Goal: Task Accomplishment & Management: Use online tool/utility

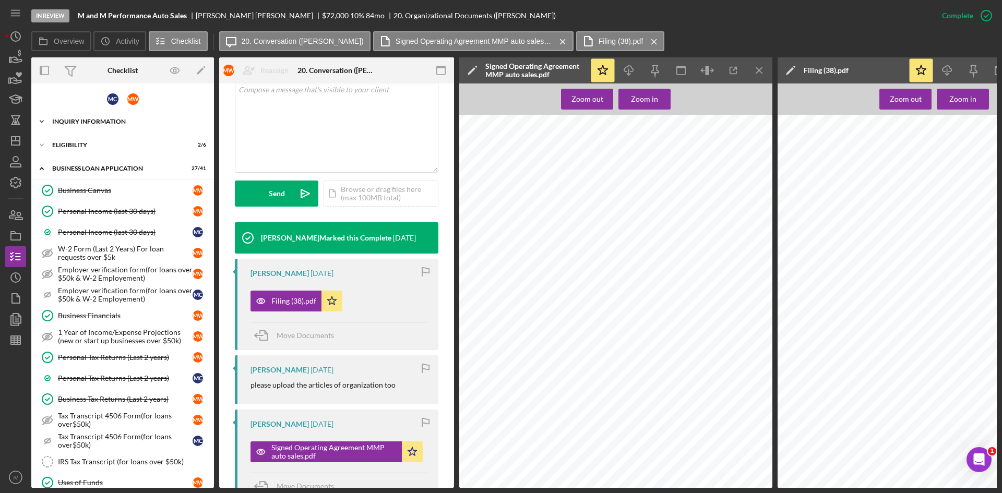
click at [80, 125] on div "Icon/Expander INQUIRY INFORMATION 12 / 18" at bounding box center [122, 121] width 183 height 21
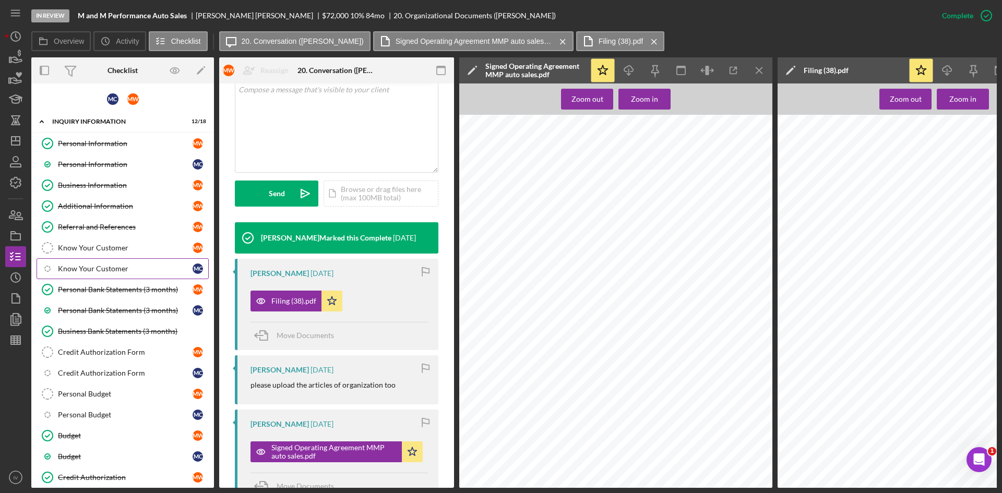
click at [90, 142] on div "Personal Information" at bounding box center [125, 143] width 135 height 8
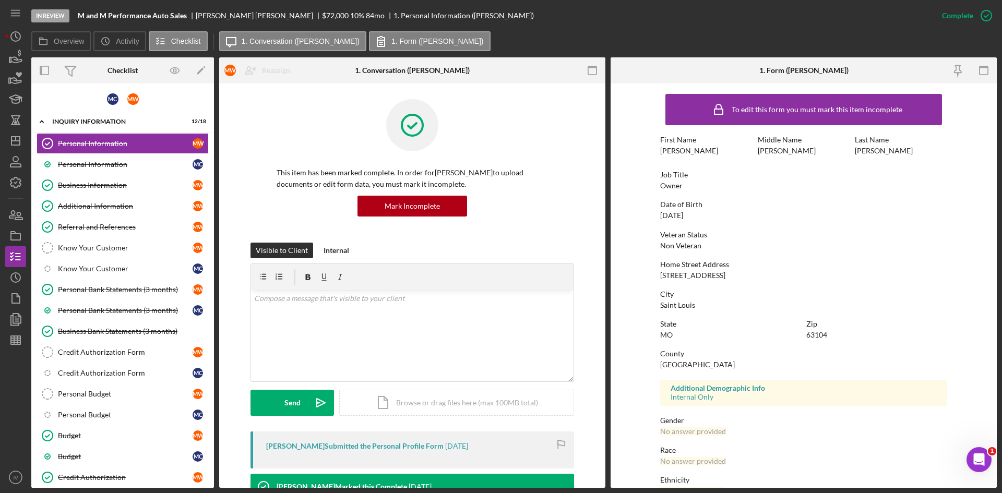
drag, startPoint x: 91, startPoint y: 163, endPoint x: 209, endPoint y: 198, distance: 122.5
click at [91, 163] on div "Personal Information" at bounding box center [125, 164] width 135 height 8
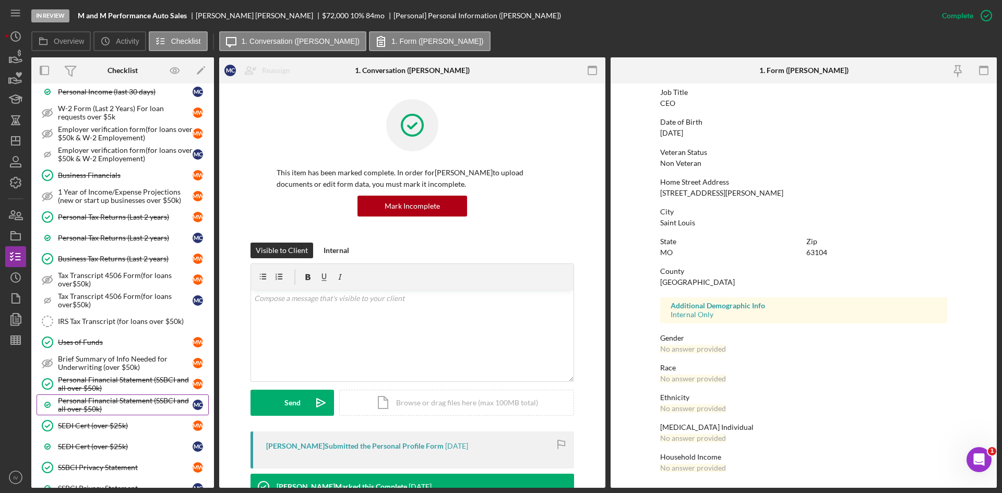
scroll to position [783, 0]
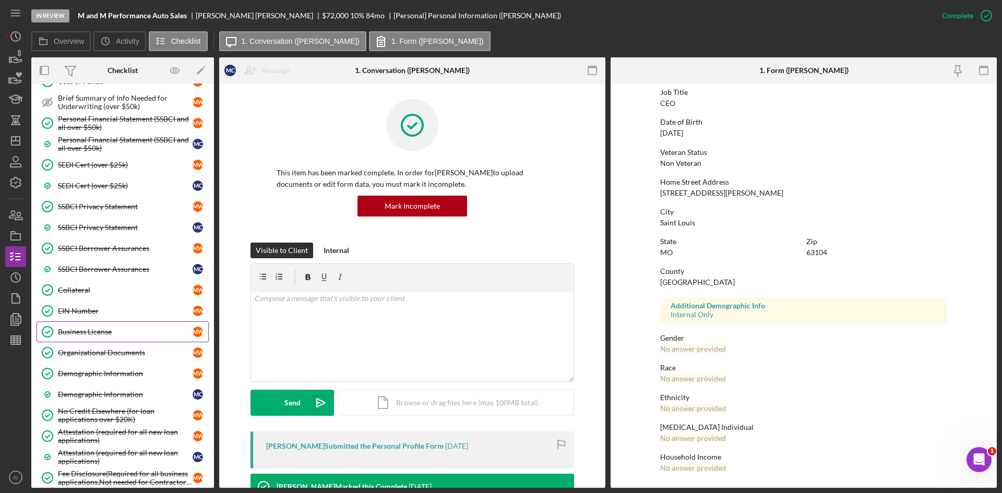
drag, startPoint x: 90, startPoint y: 352, endPoint x: 189, endPoint y: 326, distance: 102.0
click at [90, 352] on div "Organizational Documents" at bounding box center [125, 353] width 135 height 8
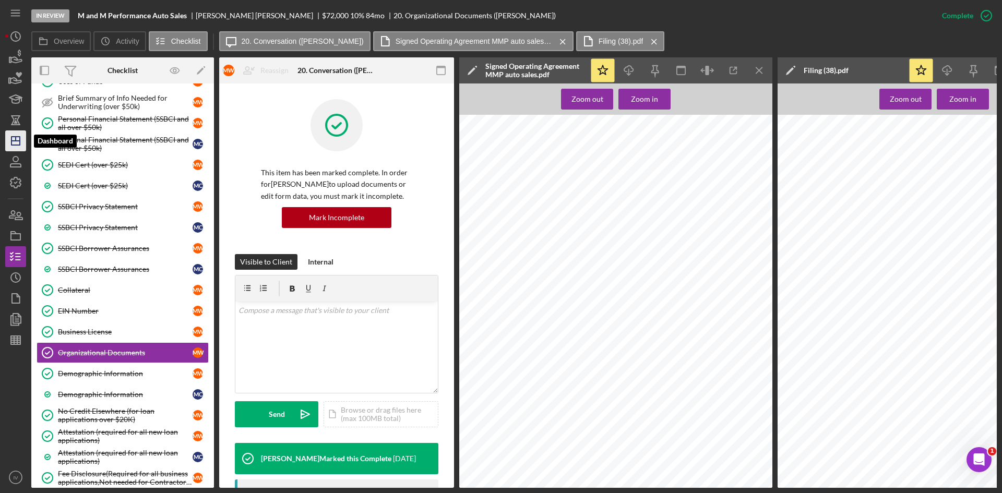
click at [12, 144] on polygon "button" at bounding box center [15, 141] width 8 height 8
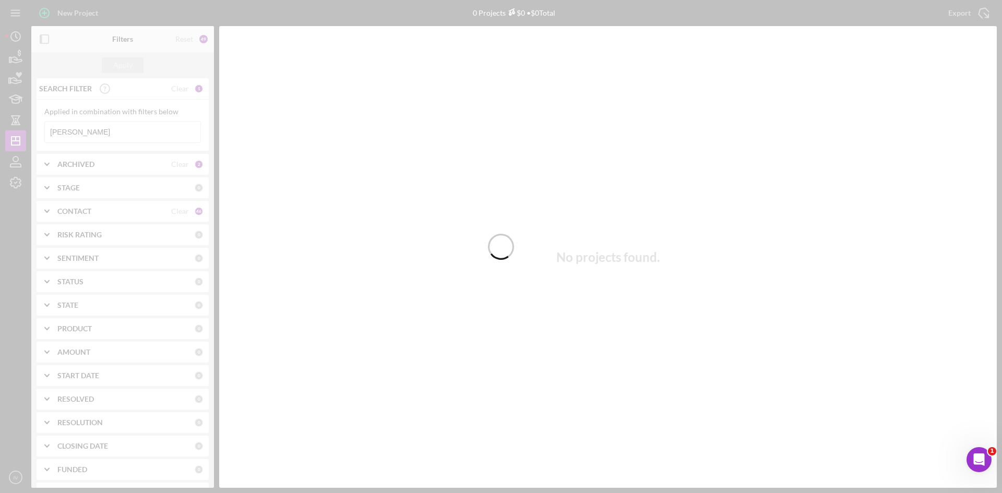
click at [108, 131] on div at bounding box center [501, 246] width 1002 height 493
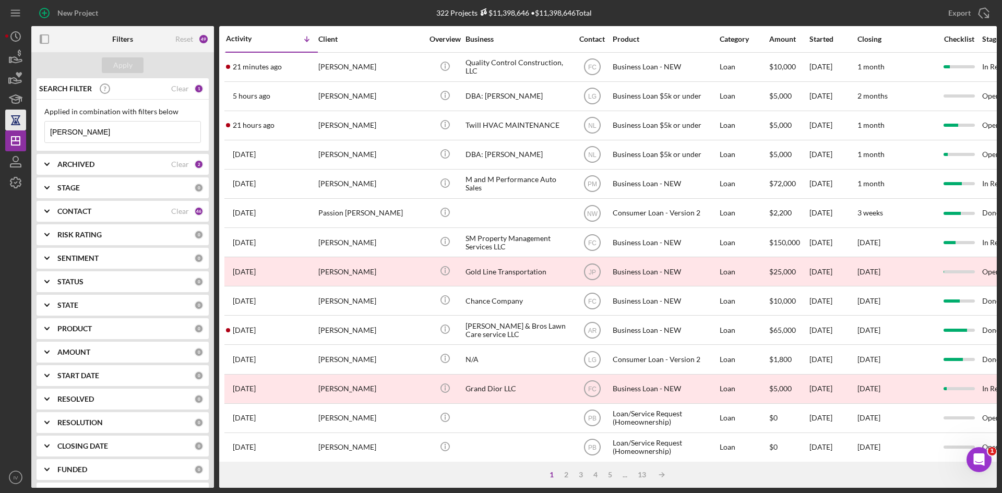
drag, startPoint x: 99, startPoint y: 134, endPoint x: 11, endPoint y: 120, distance: 88.4
click at [11, 120] on div "New Project 322 Projects $11,398,646 • $11,398,646 Total [PERSON_NAME] Export I…" at bounding box center [501, 244] width 992 height 488
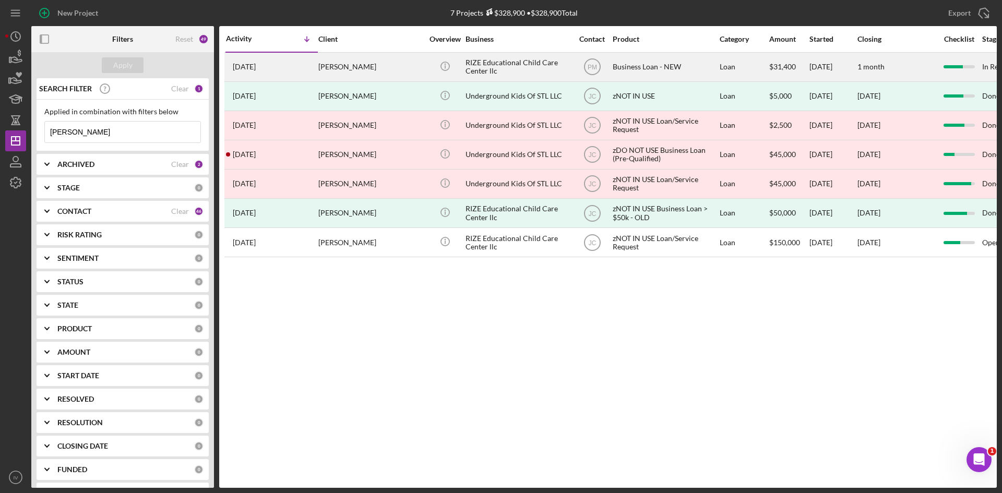
type input "[PERSON_NAME]"
click at [359, 67] on div "[PERSON_NAME]" at bounding box center [370, 67] width 104 height 28
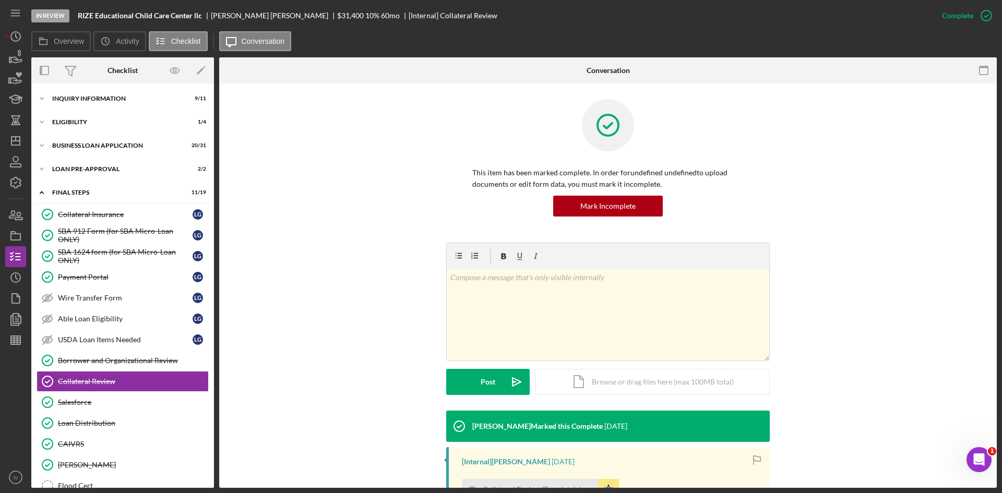
scroll to position [148, 0]
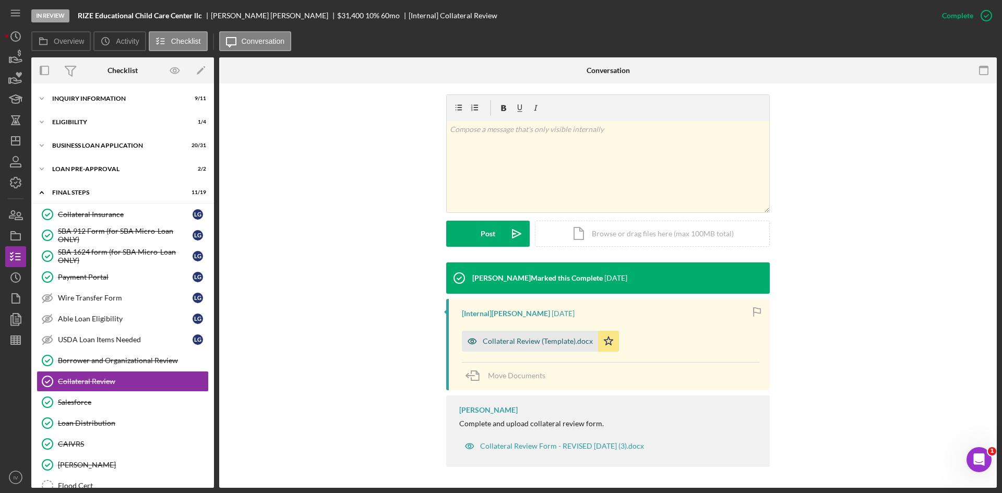
click at [515, 347] on div "Collateral Review (Template).docx" at bounding box center [530, 341] width 136 height 21
